Goal: Navigation & Orientation: Find specific page/section

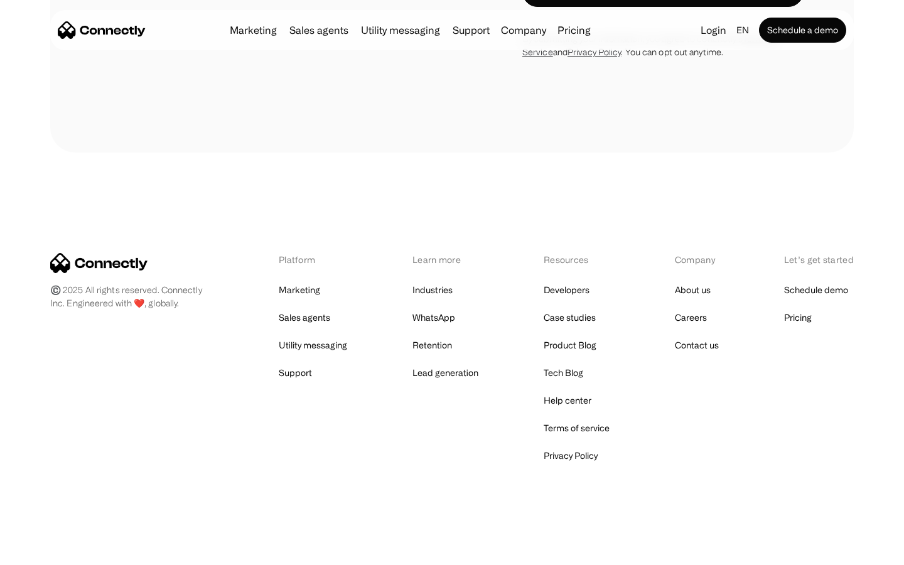
scroll to position [3834, 0]
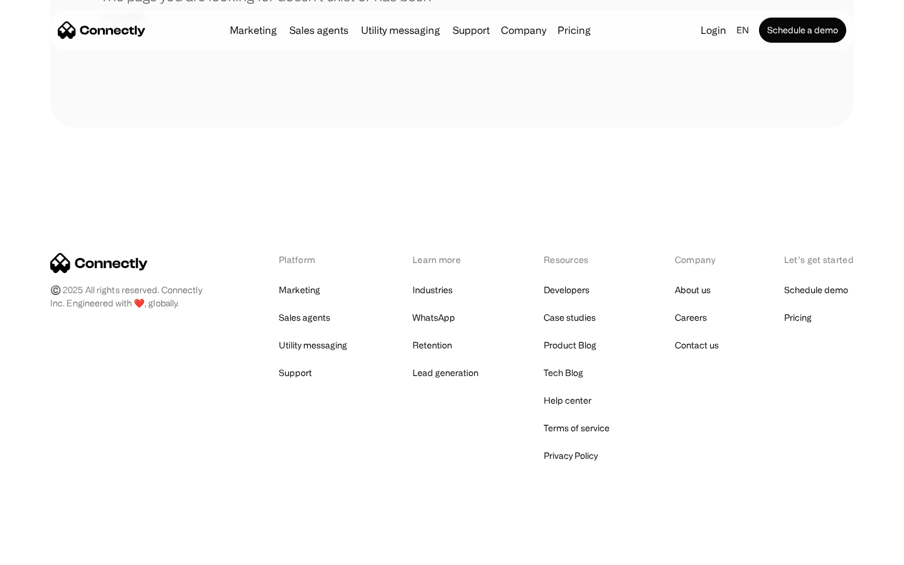
scroll to position [229, 0]
